Goal: Navigation & Orientation: Find specific page/section

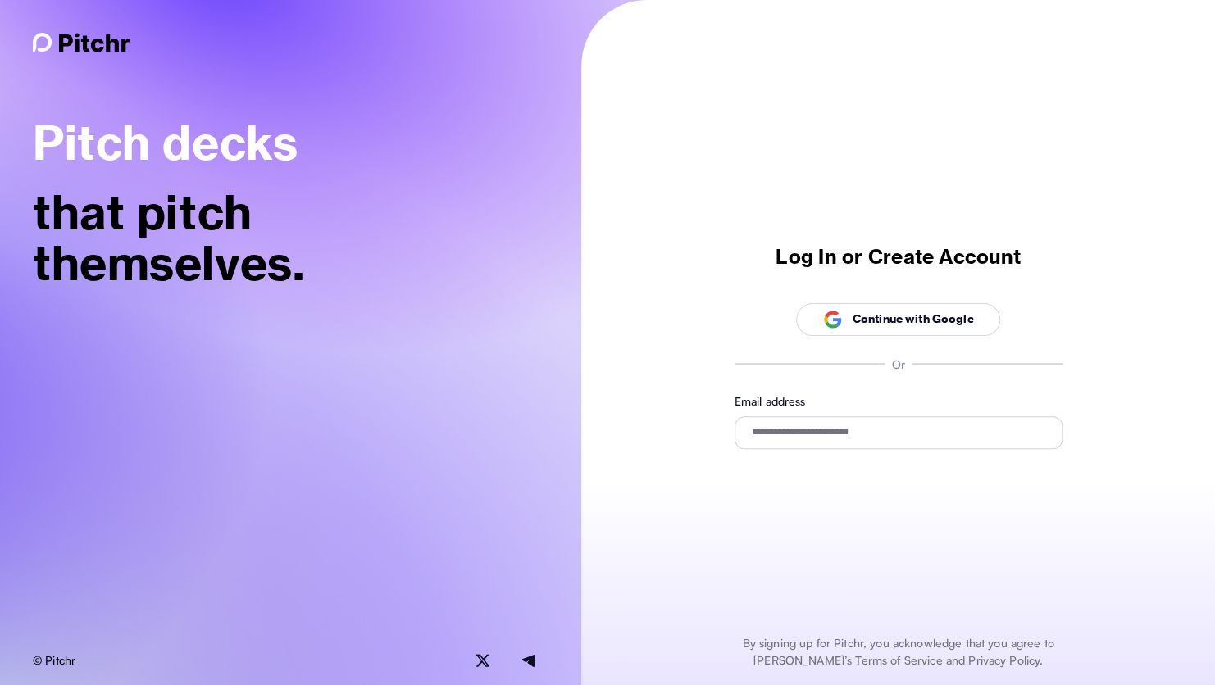
click at [877, 330] on span "Continue with Google" at bounding box center [898, 319] width 151 height 31
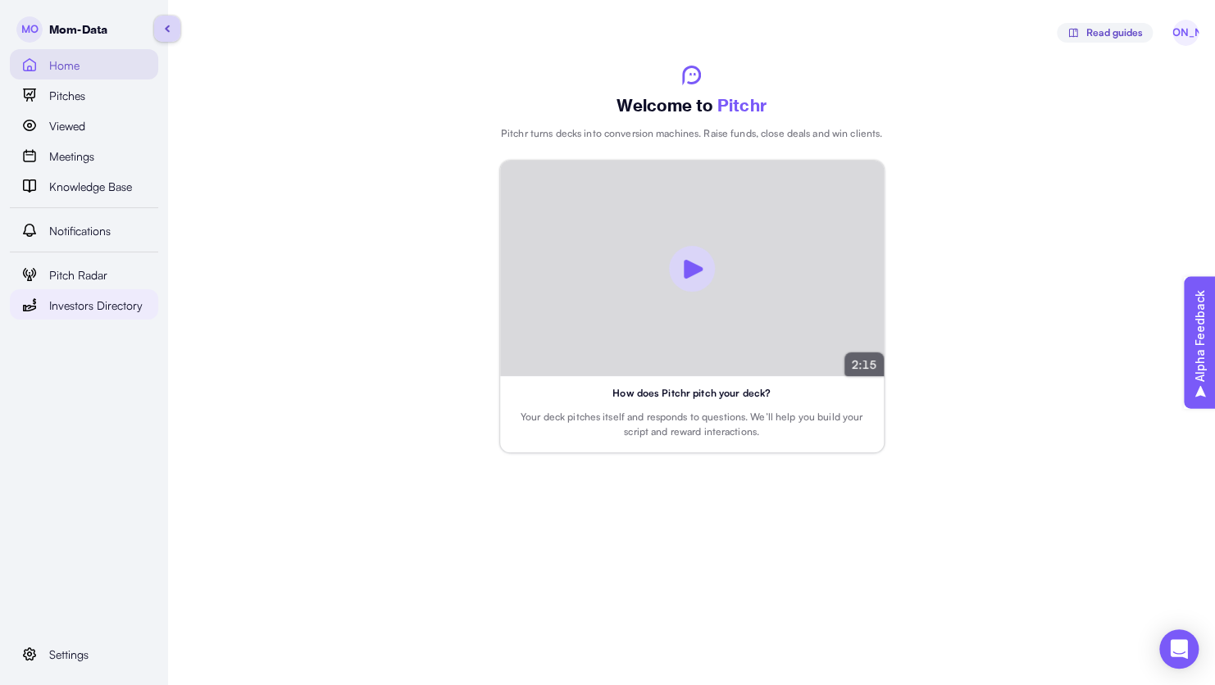
click at [122, 307] on span "Investors Directory" at bounding box center [95, 306] width 93 height 18
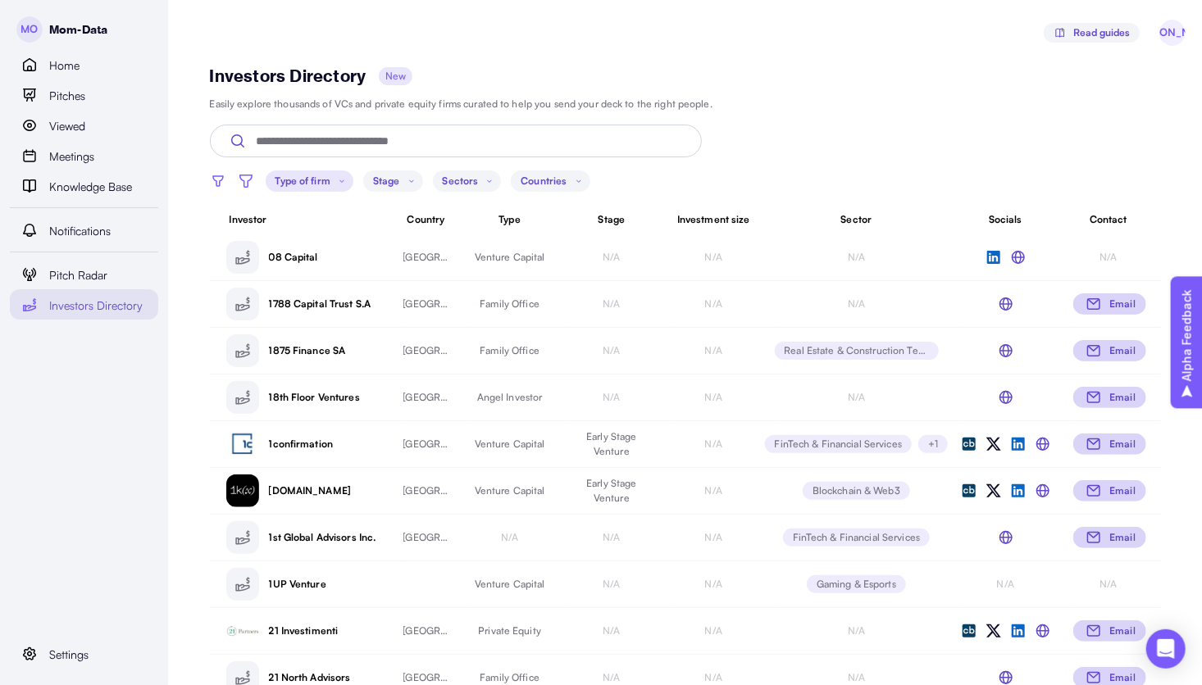
click at [336, 184] on icon at bounding box center [341, 181] width 13 height 13
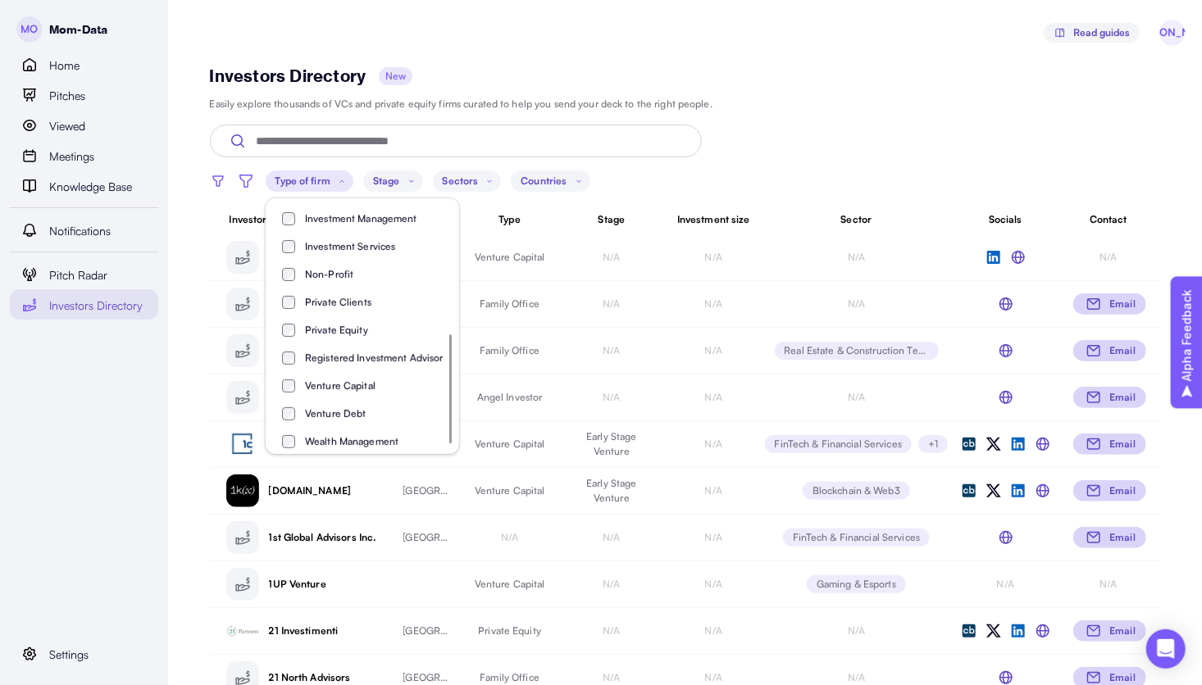
scroll to position [308, 0]
